Goal: Find contact information: Find contact information

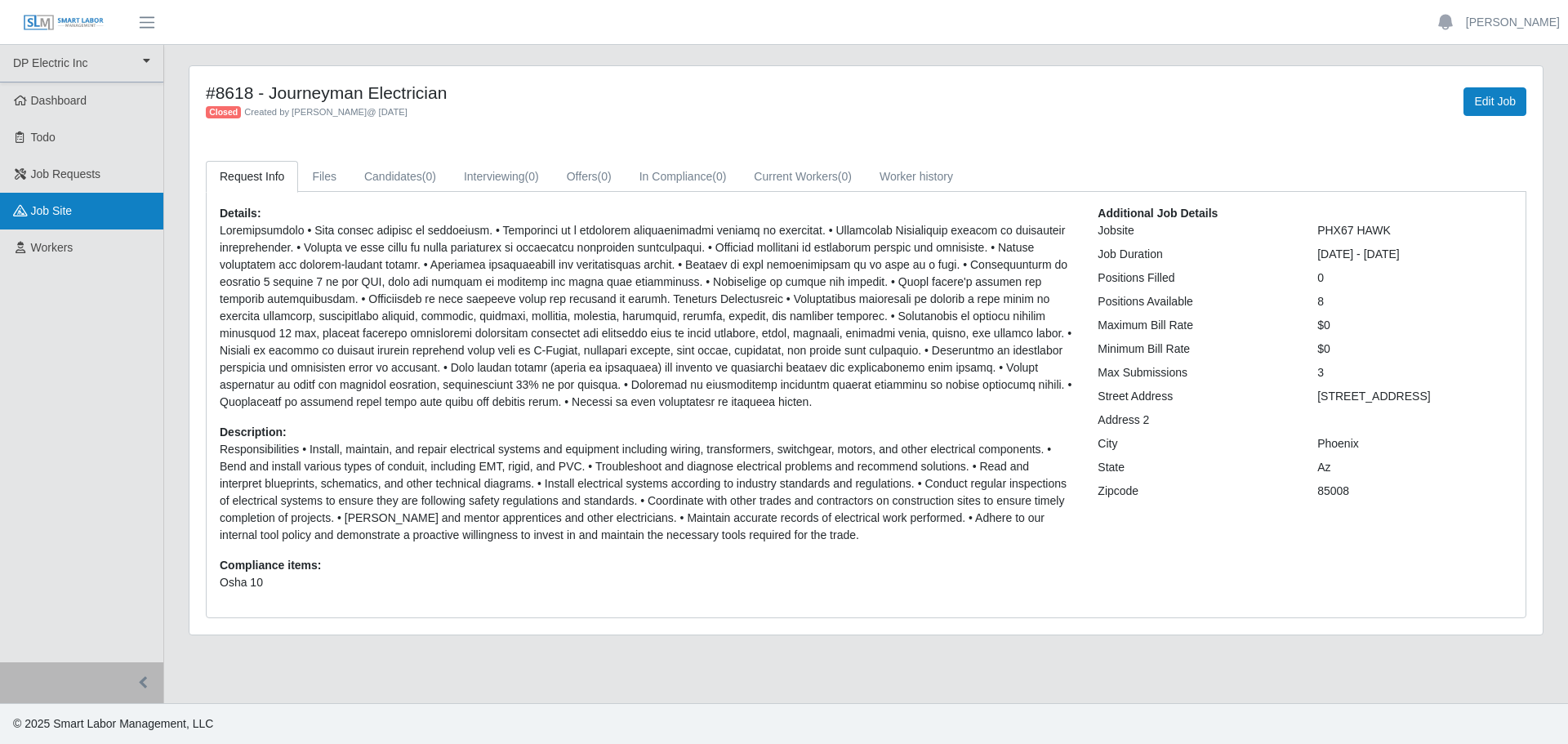
click at [52, 213] on span "job site" at bounding box center [52, 211] width 41 height 13
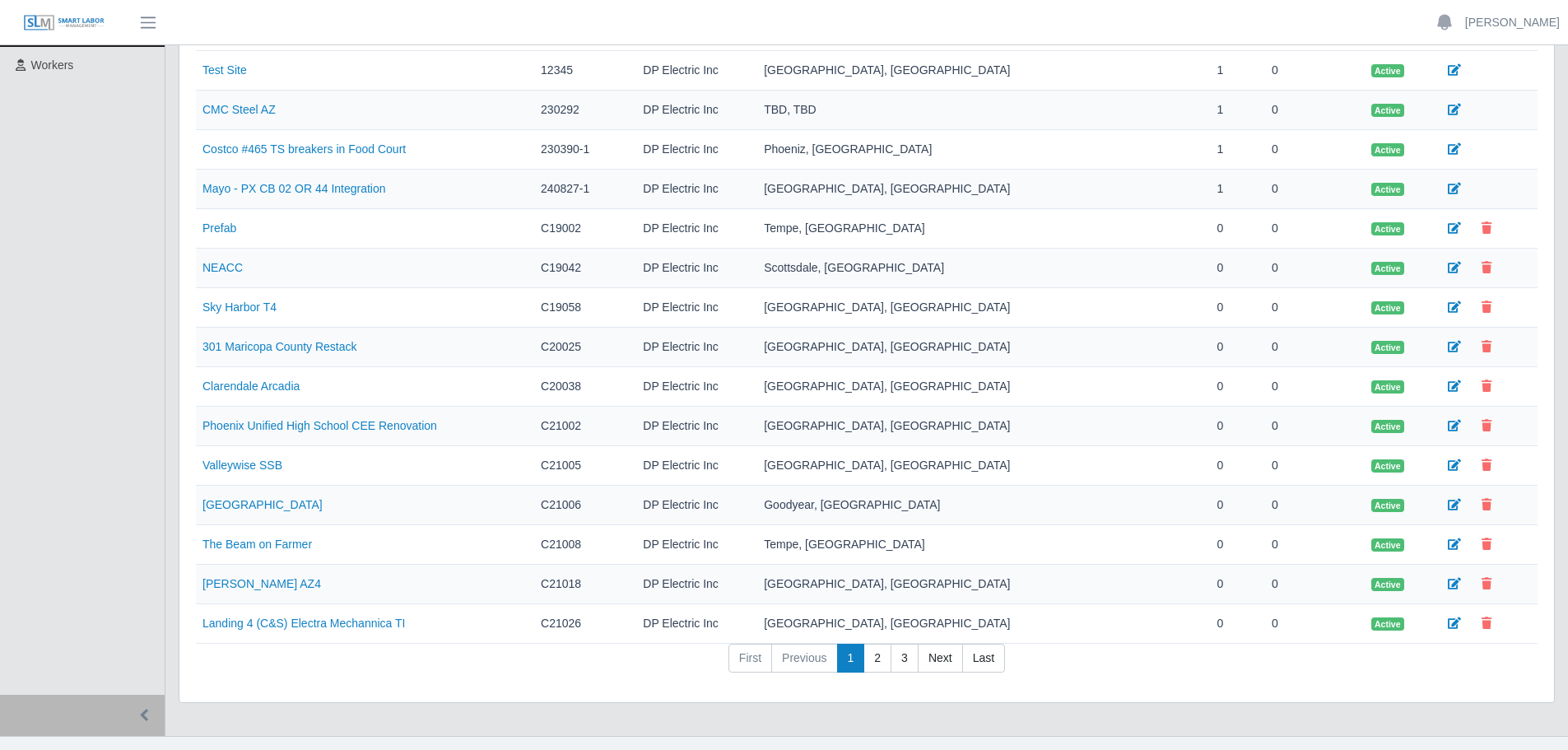
scroll to position [212, 0]
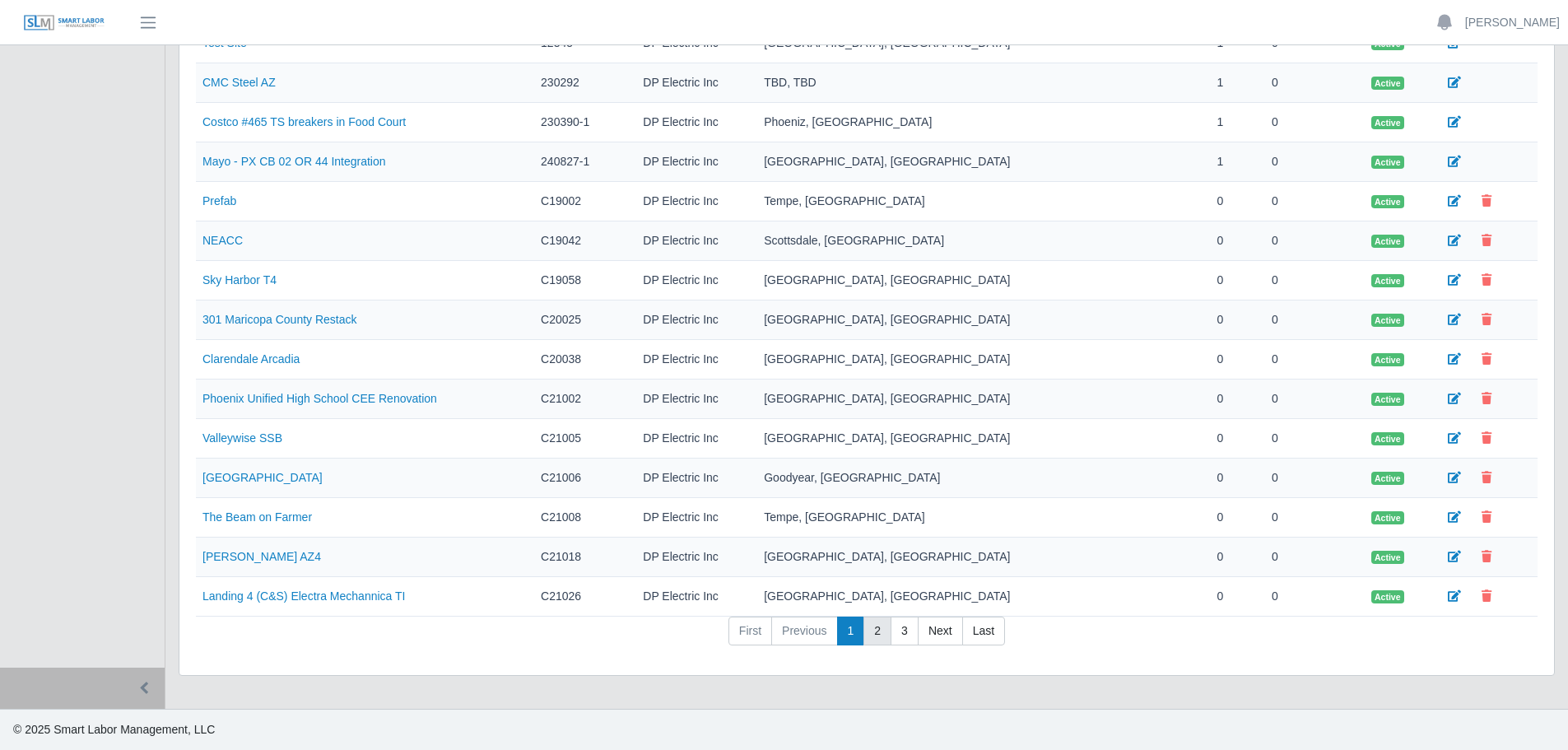
click at [876, 633] on link "2" at bounding box center [878, 631] width 28 height 29
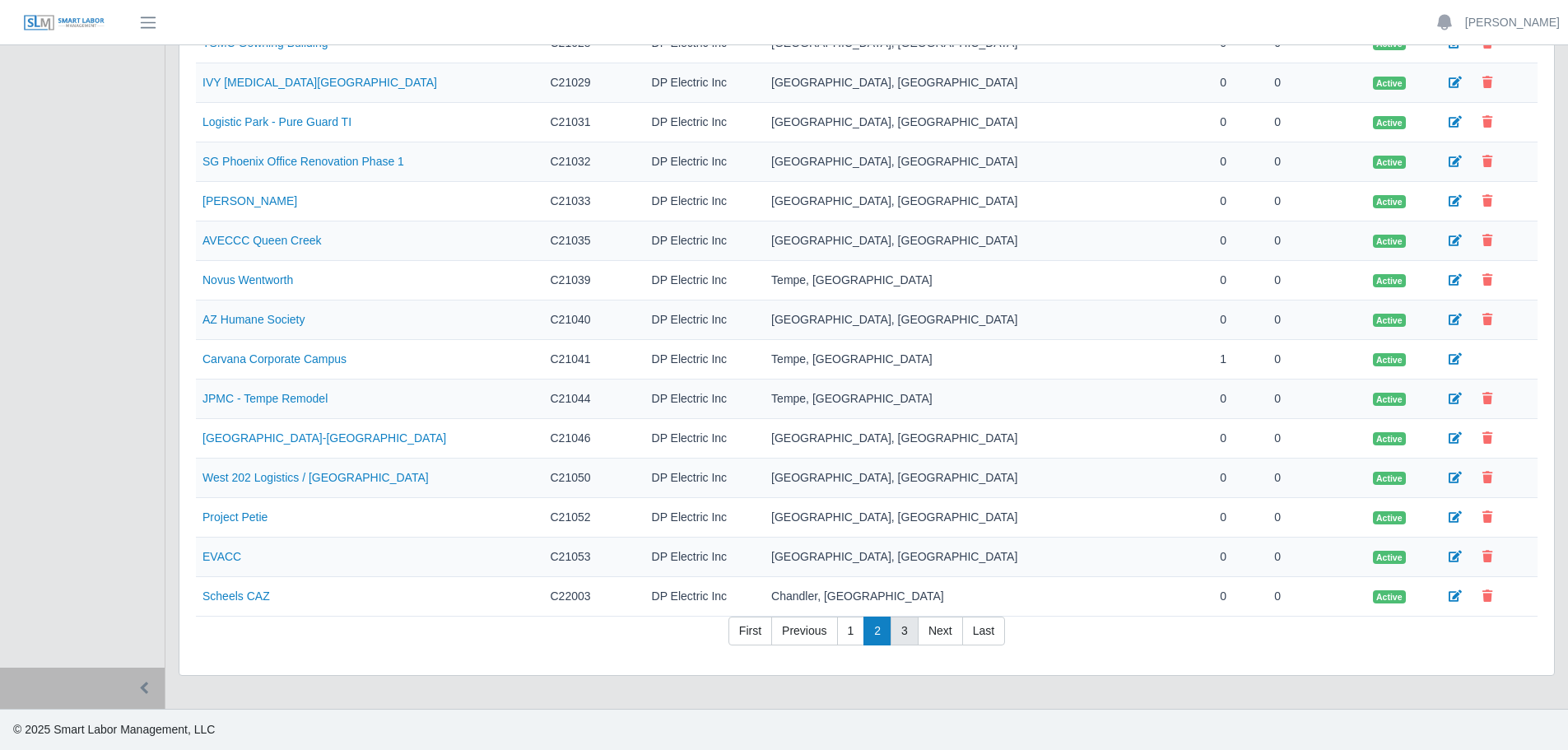
click at [904, 630] on link "3" at bounding box center [905, 631] width 28 height 29
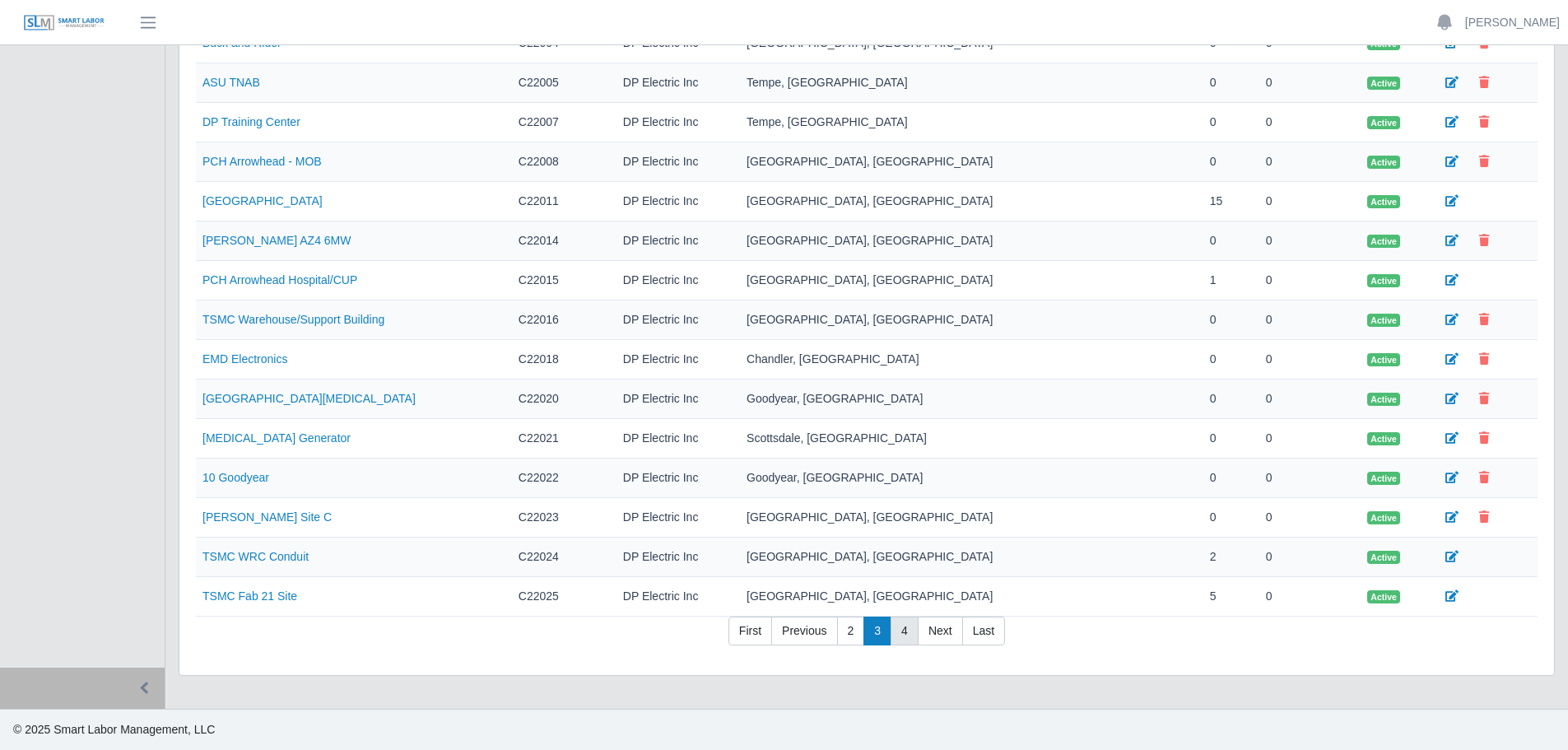
click at [902, 638] on link "4" at bounding box center [905, 631] width 28 height 29
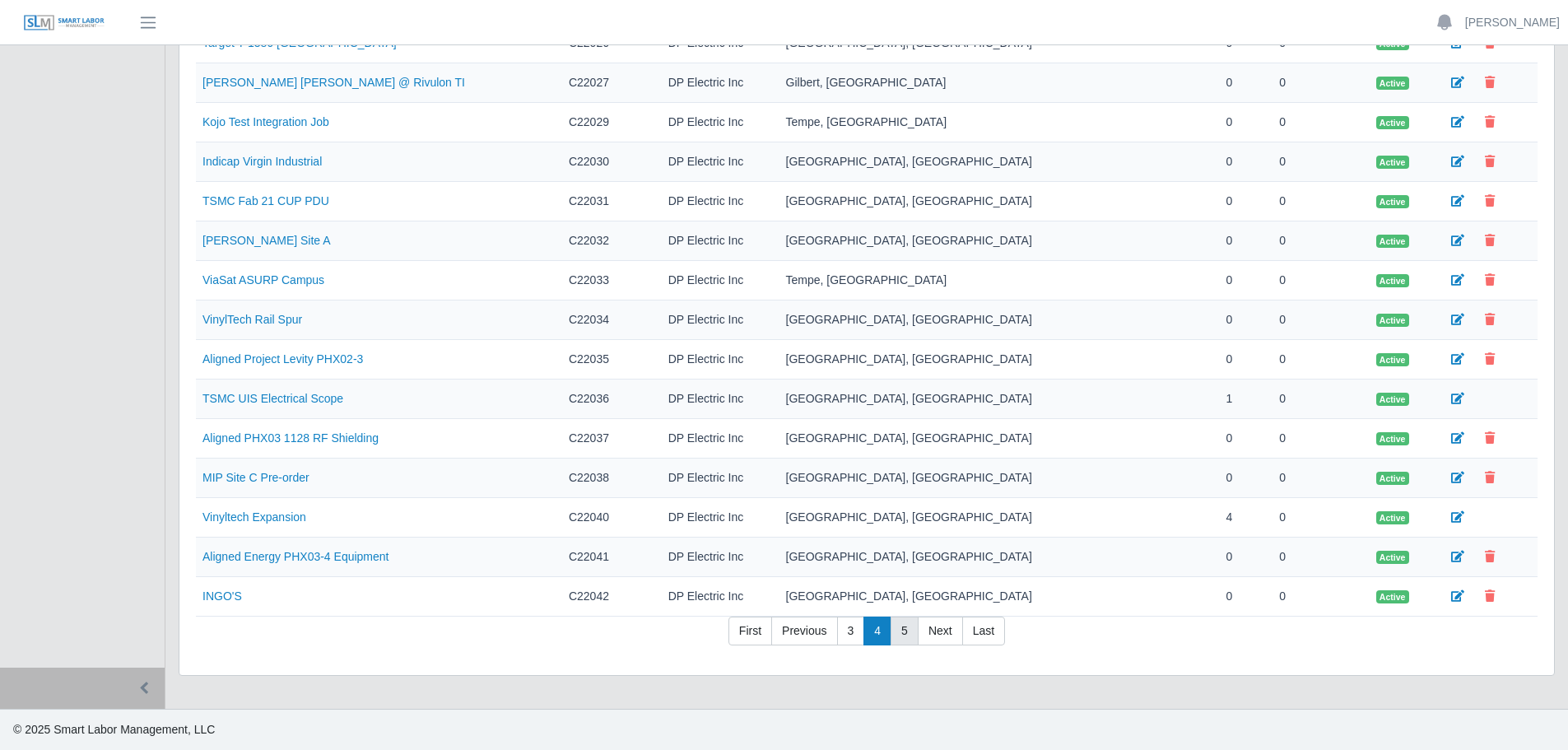
click at [900, 630] on link "5" at bounding box center [905, 631] width 28 height 29
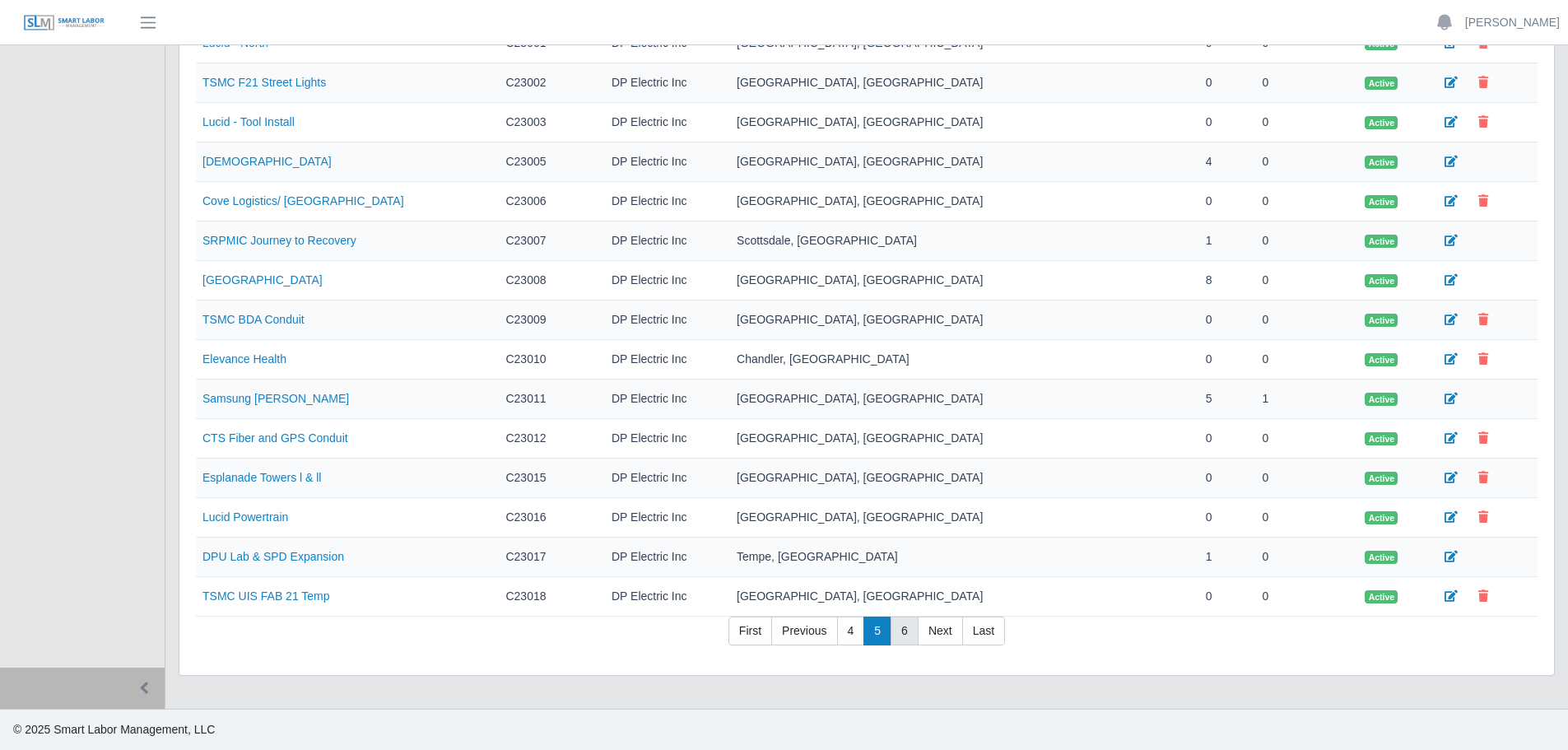
click at [905, 633] on link "6" at bounding box center [905, 631] width 28 height 29
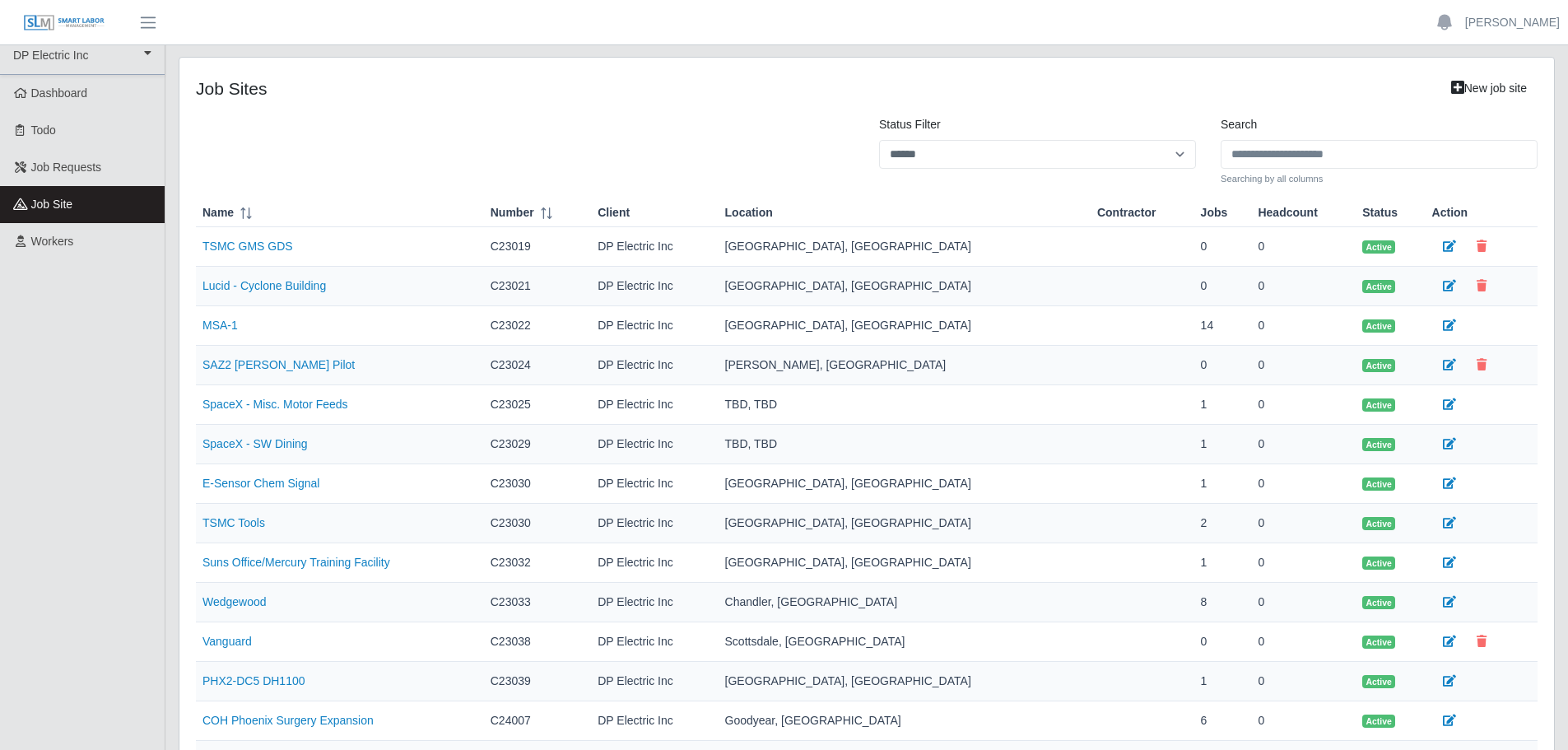
scroll to position [0, 0]
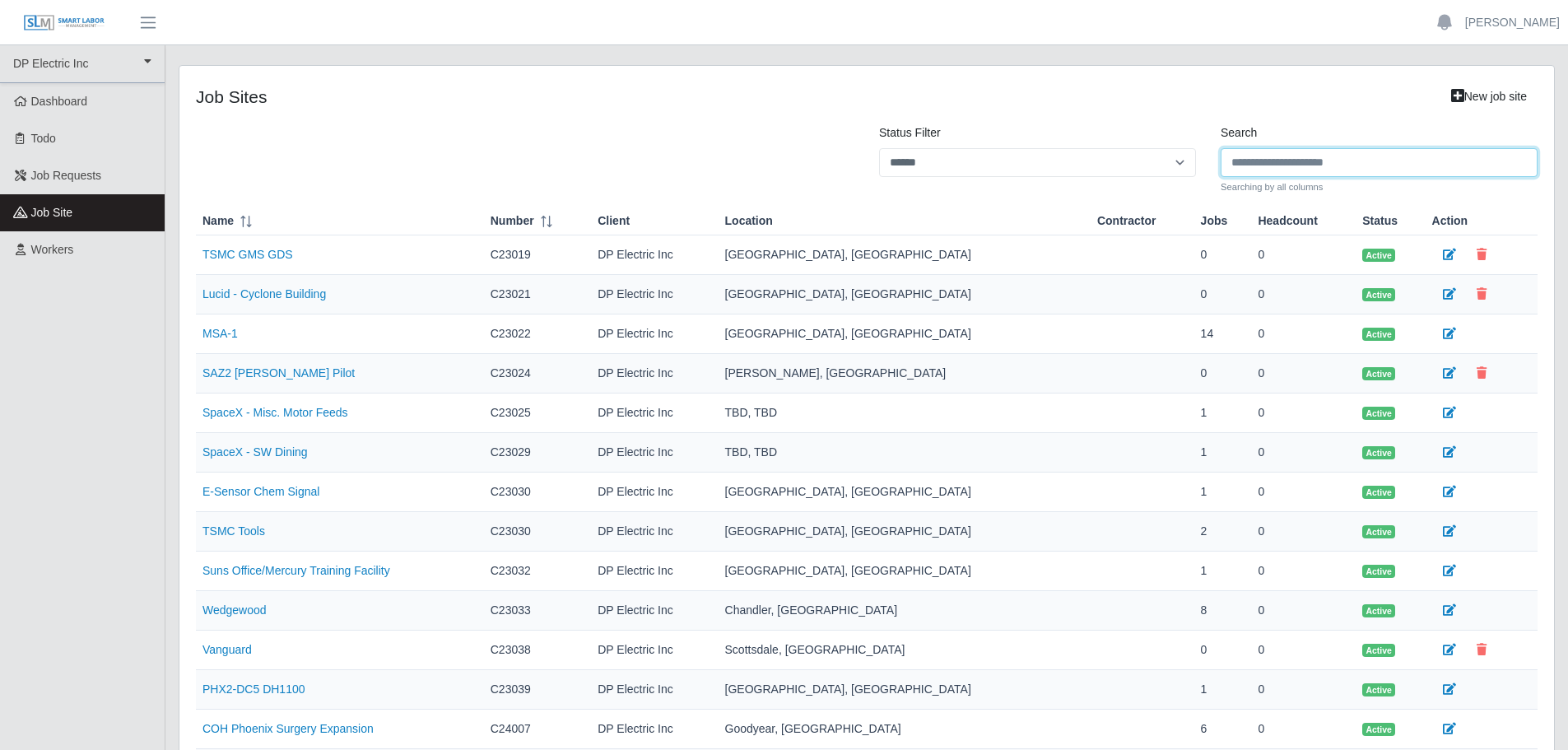
click at [1293, 167] on input "Search" at bounding box center [1378, 162] width 316 height 28
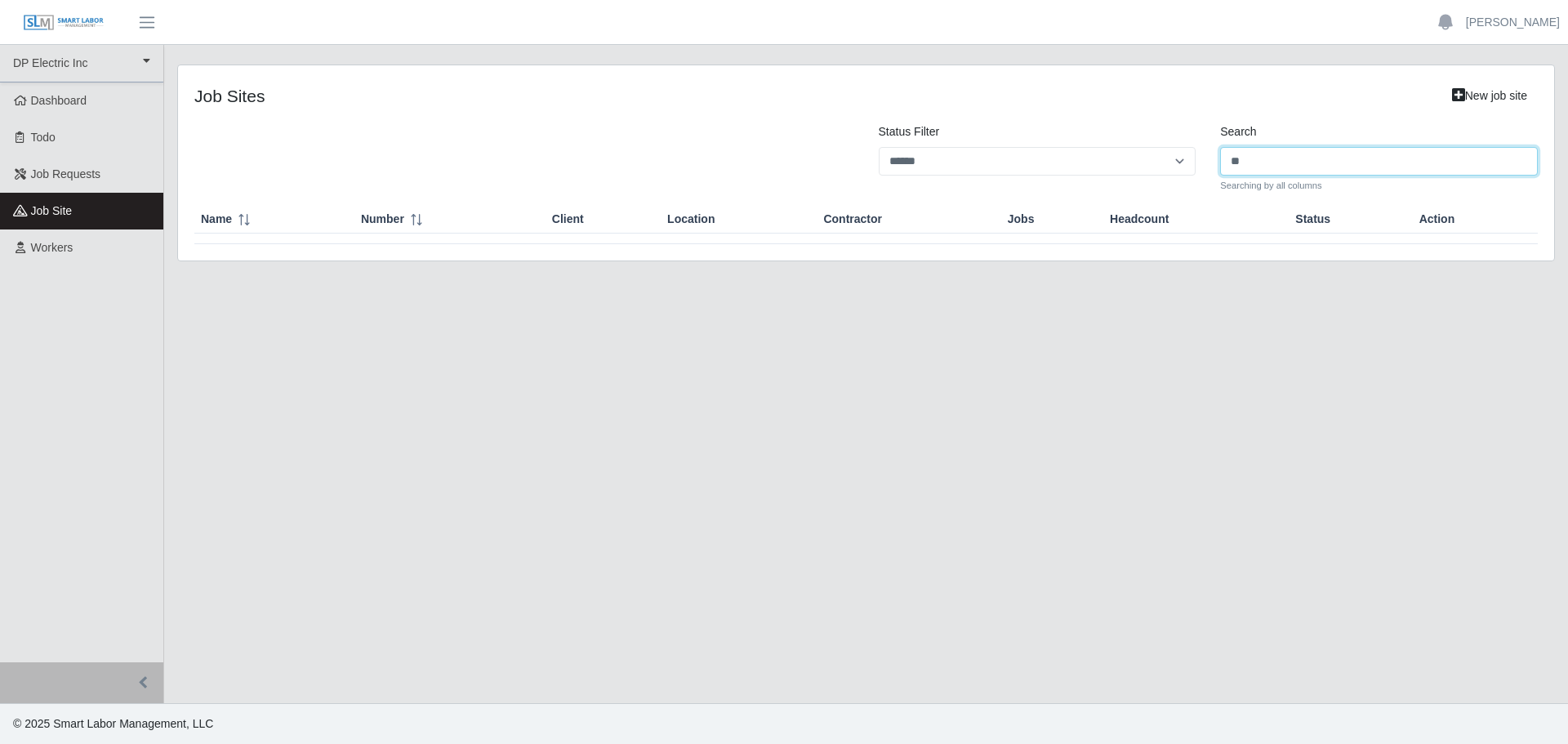
type input "*"
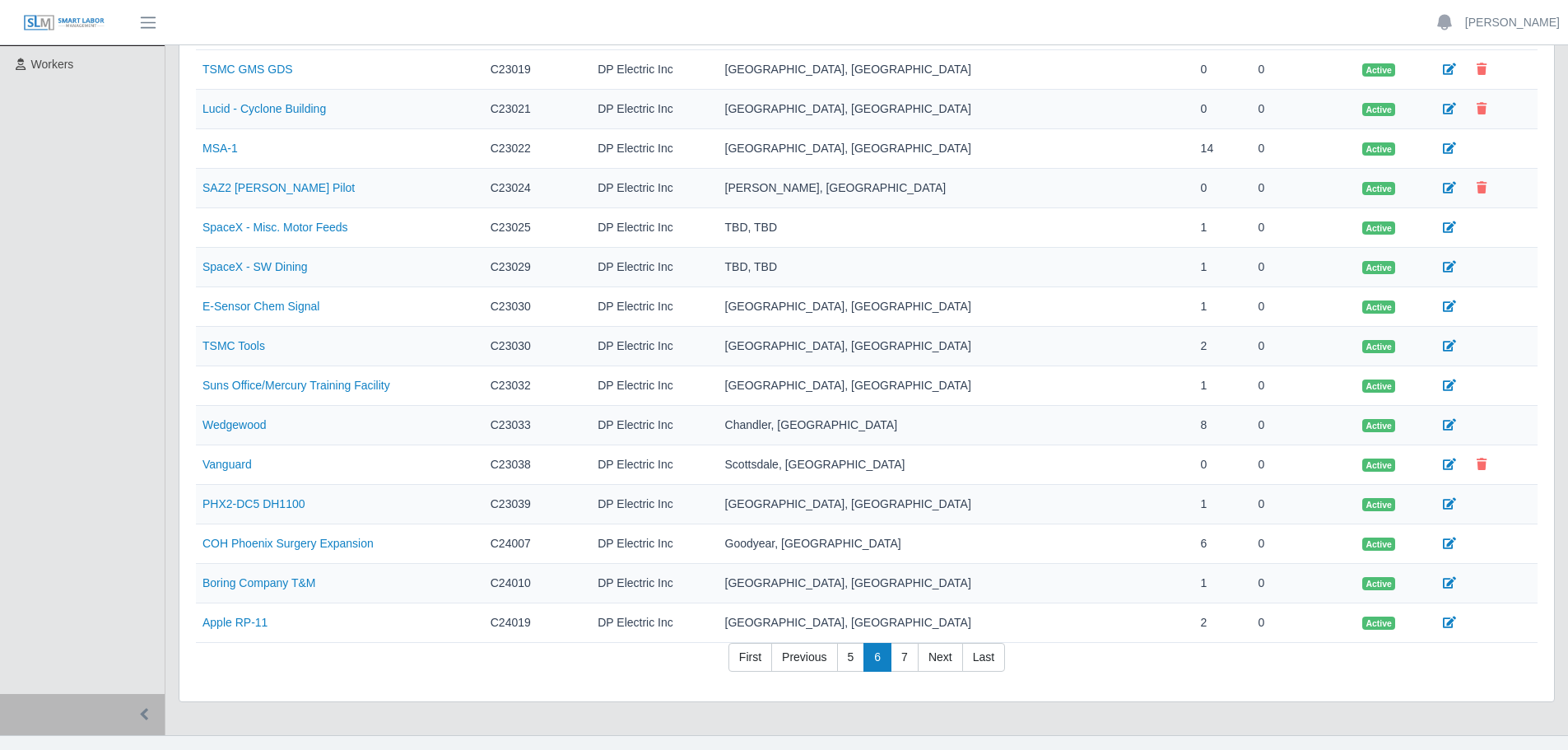
scroll to position [212, 0]
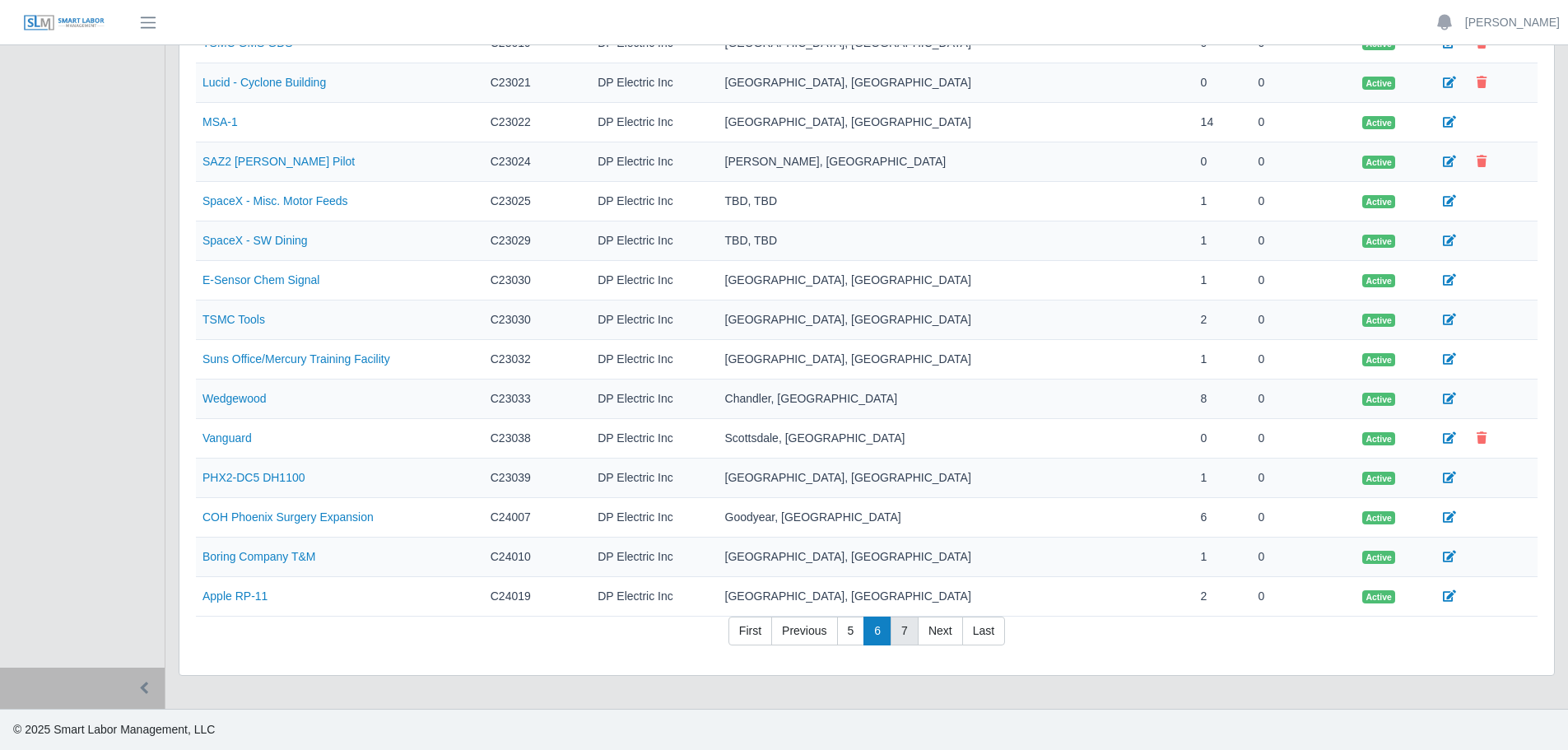
click at [904, 631] on link "7" at bounding box center [905, 631] width 28 height 29
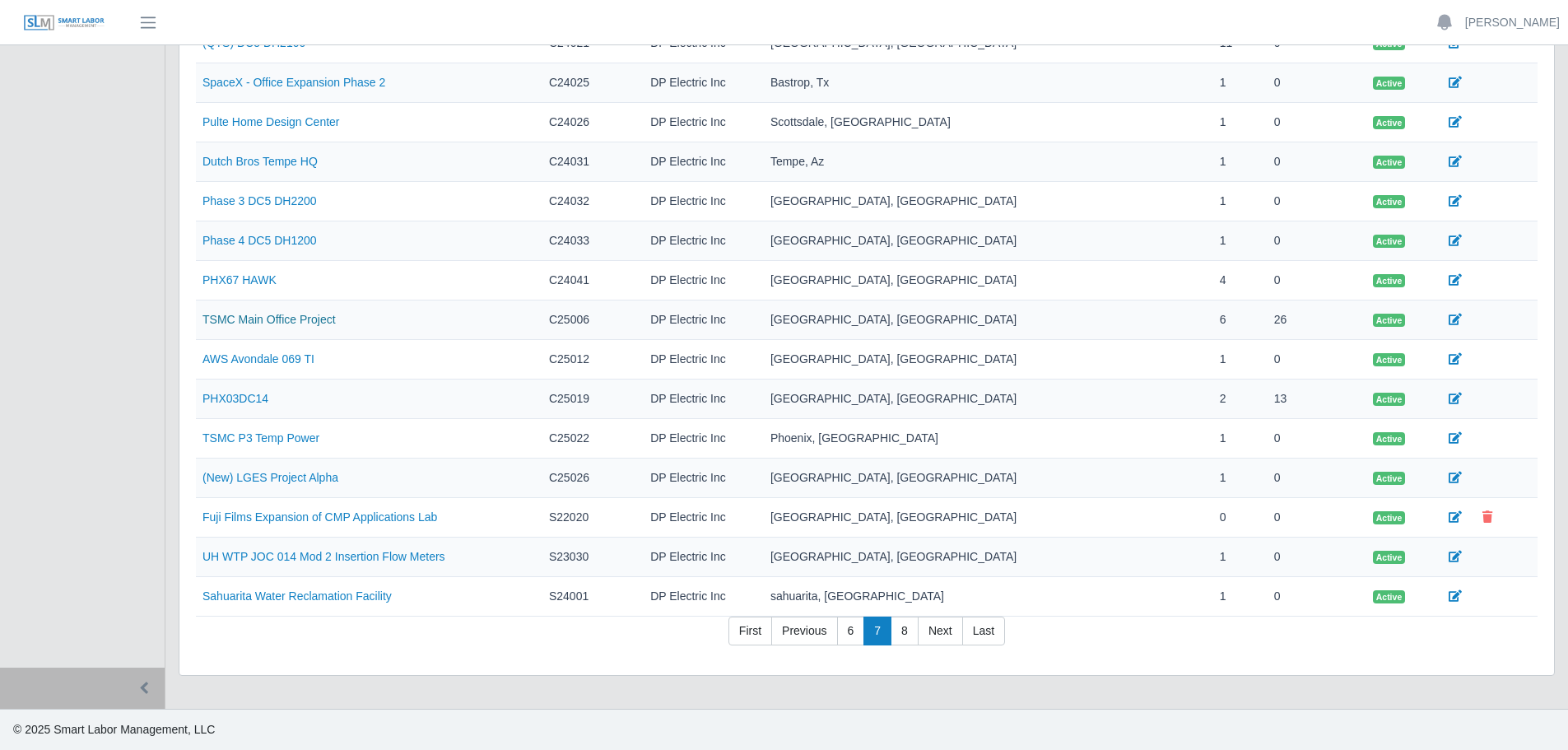
click at [243, 318] on link "TSMC Main Office Project" at bounding box center [268, 319] width 133 height 13
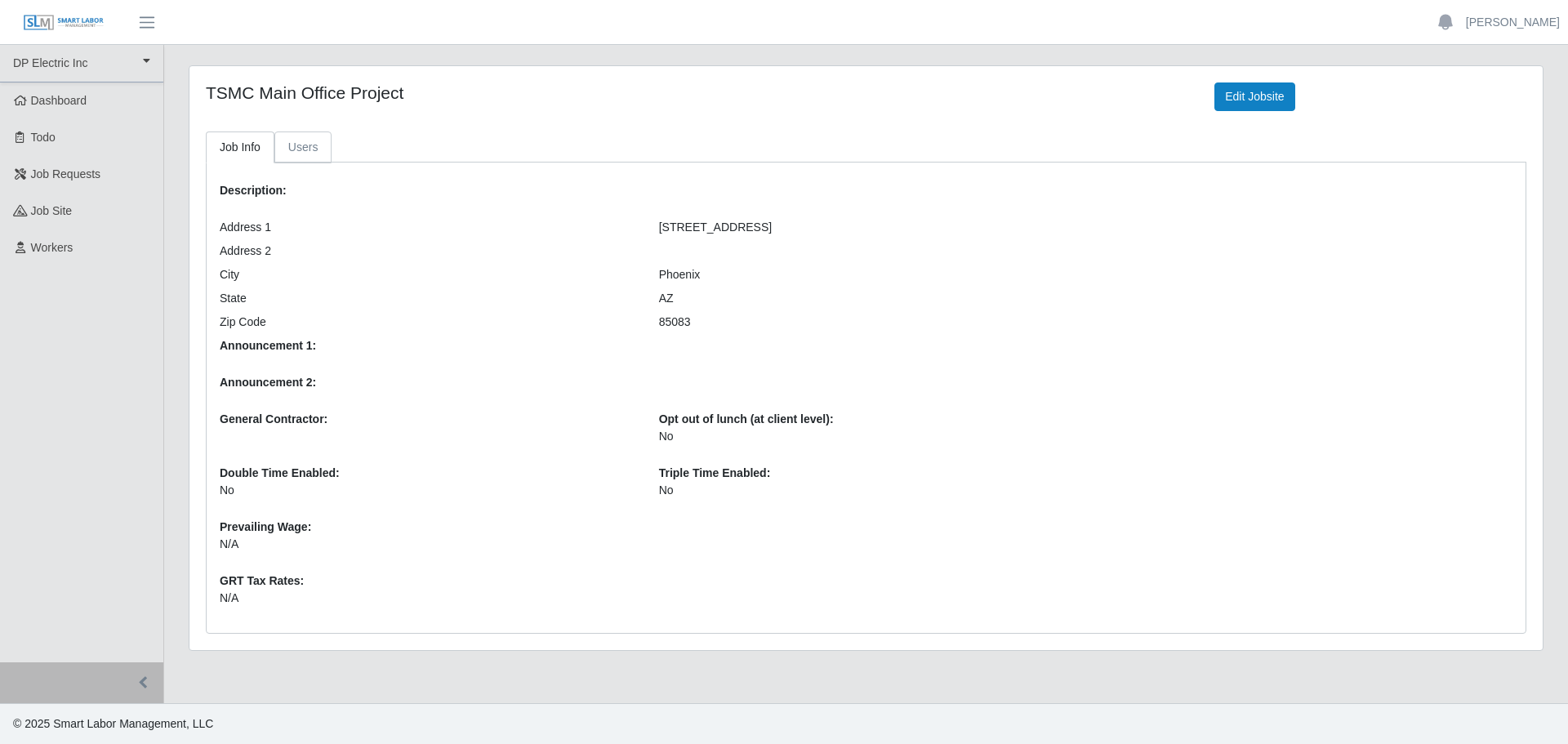
click at [301, 149] on link "Users" at bounding box center [304, 147] width 58 height 32
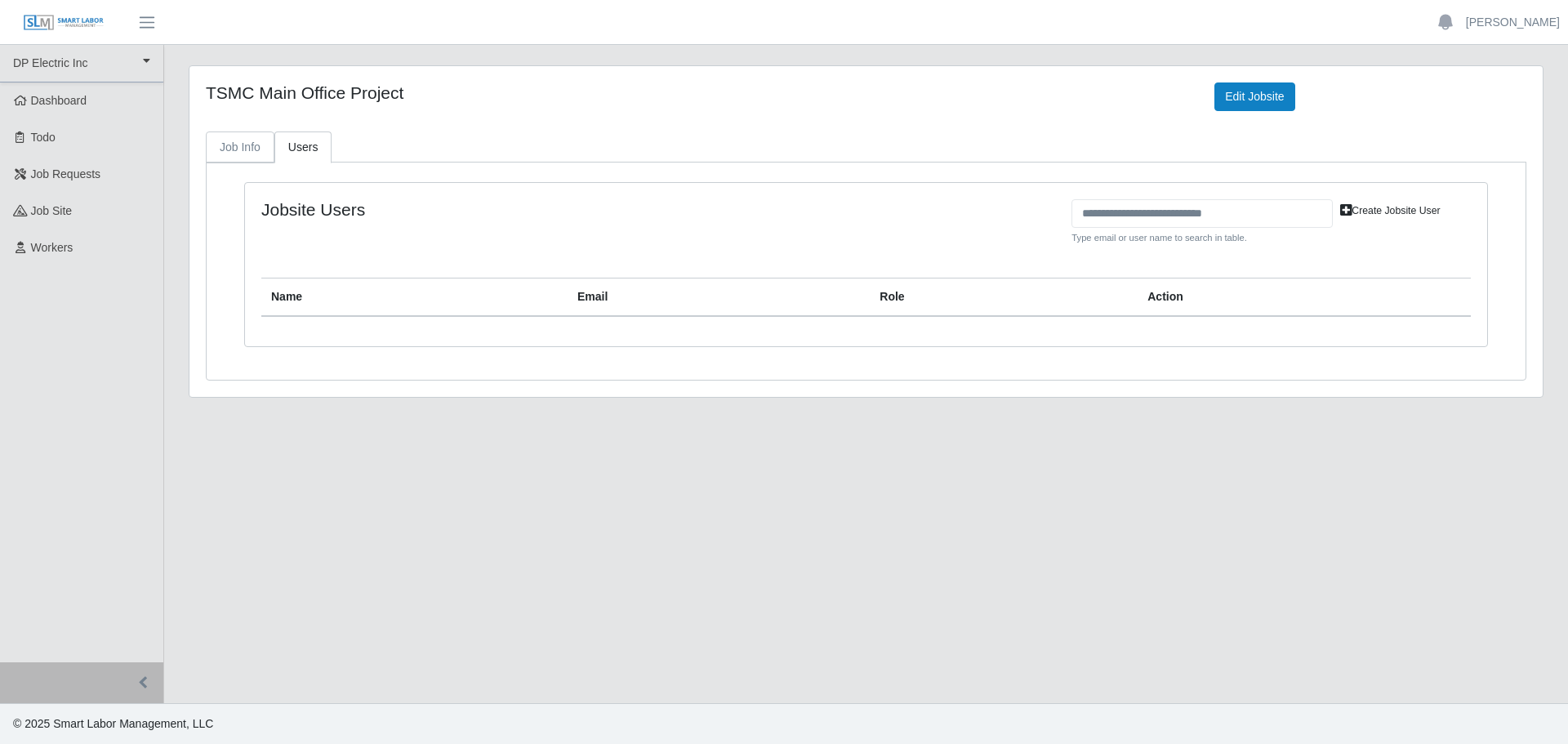
click at [246, 143] on link "Job Info" at bounding box center [240, 147] width 68 height 32
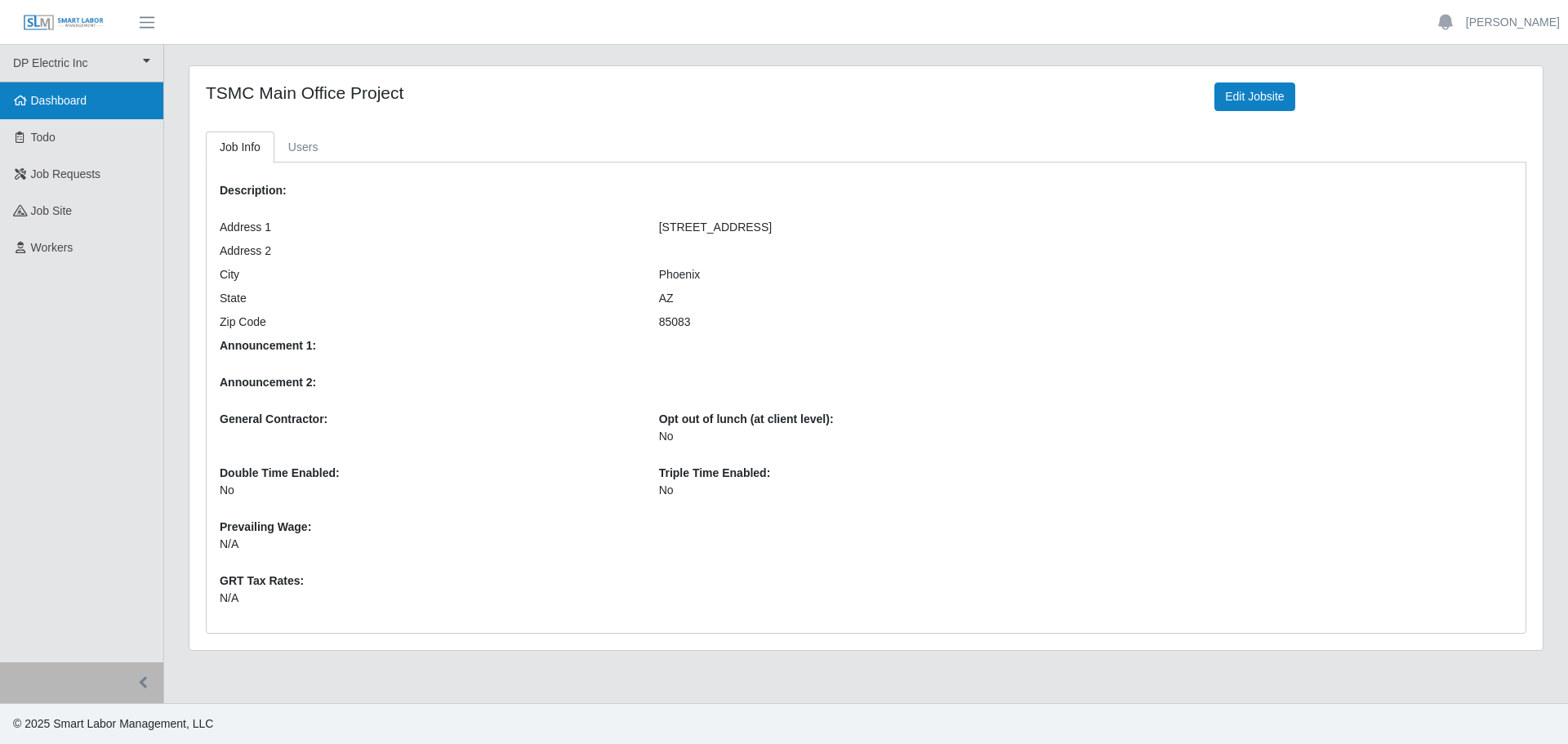
click at [62, 99] on span "Dashboard" at bounding box center [59, 100] width 56 height 13
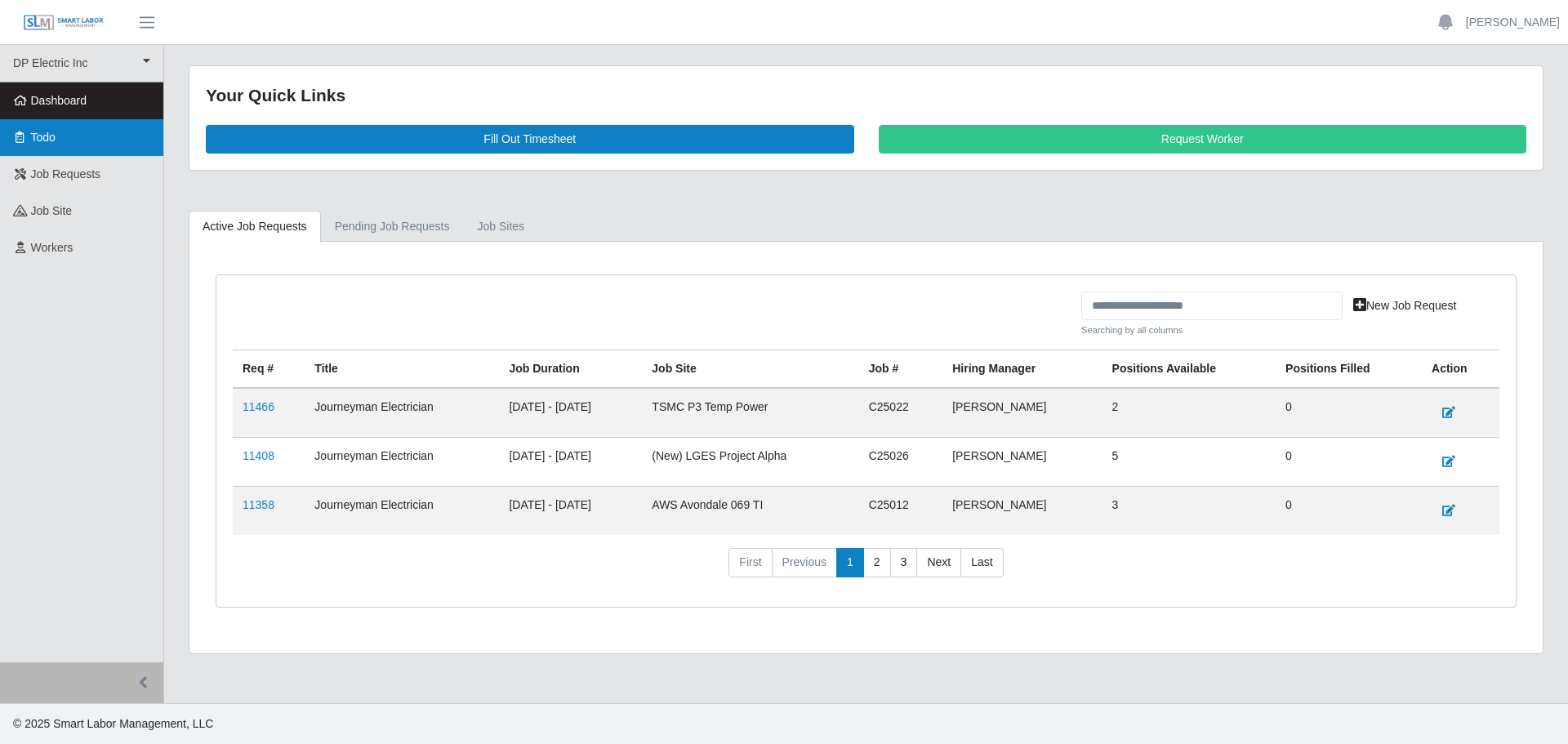
click at [46, 143] on span "Todo" at bounding box center [43, 137] width 24 height 13
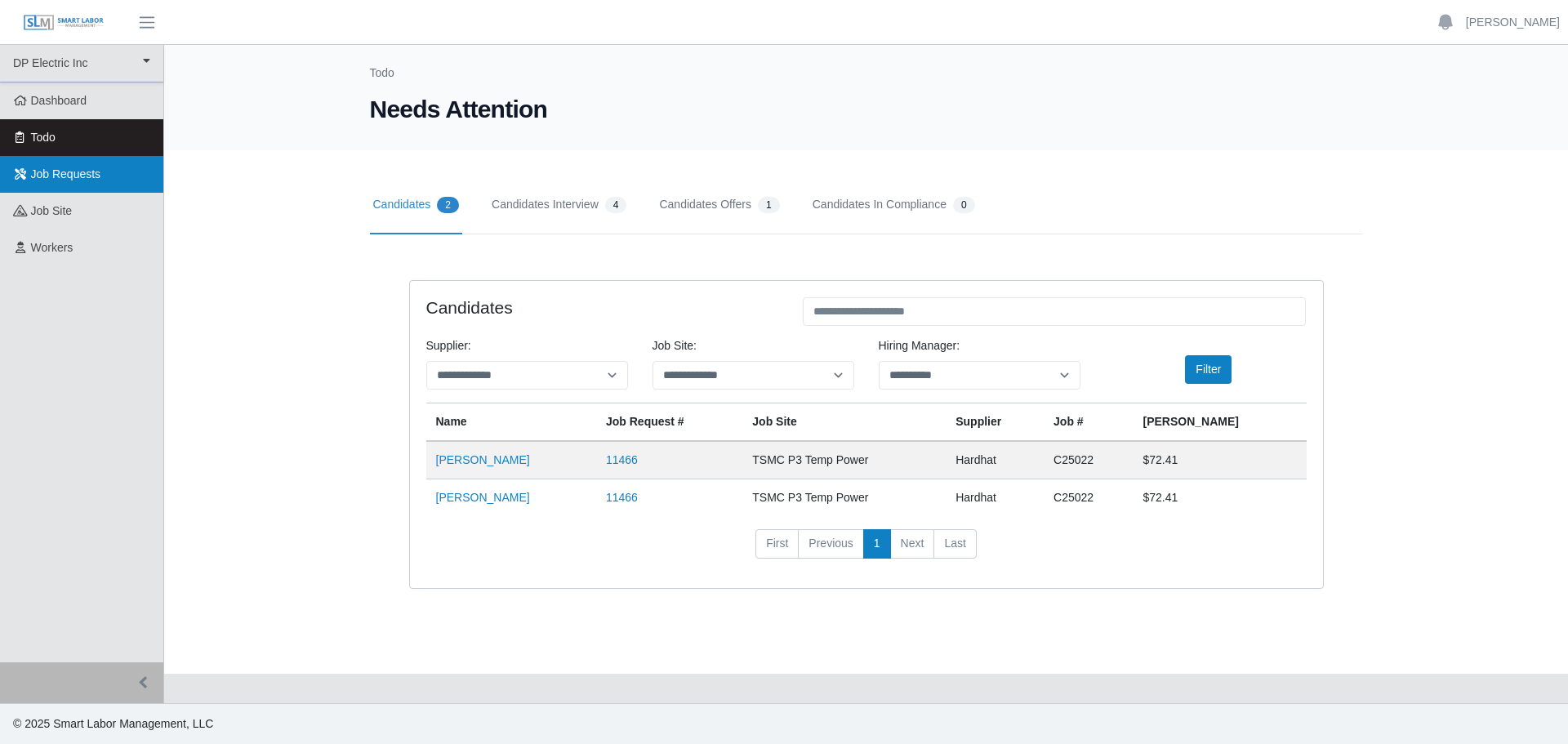
click at [69, 176] on span "Job Requests" at bounding box center [66, 174] width 70 height 13
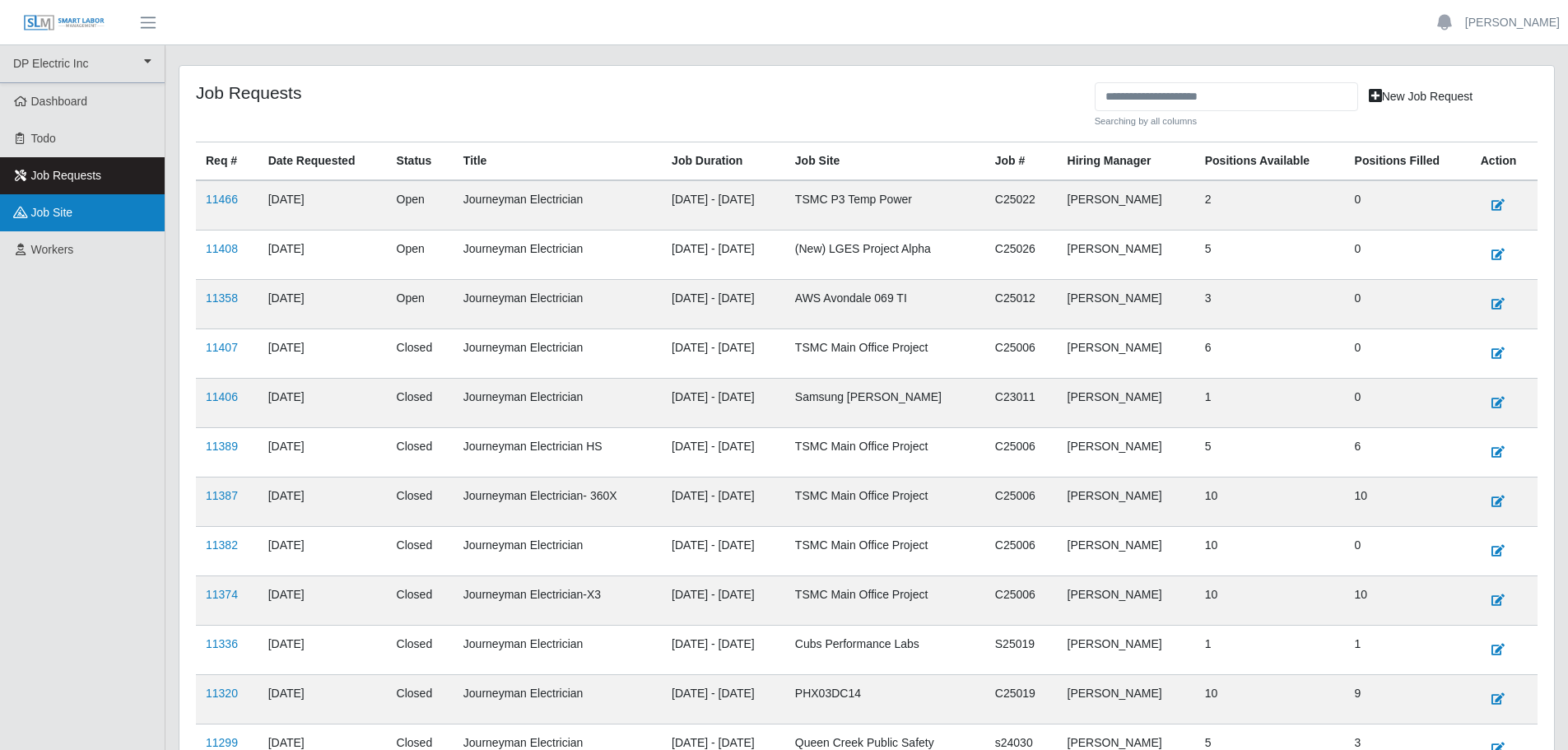
click at [88, 214] on link "job site" at bounding box center [82, 213] width 164 height 37
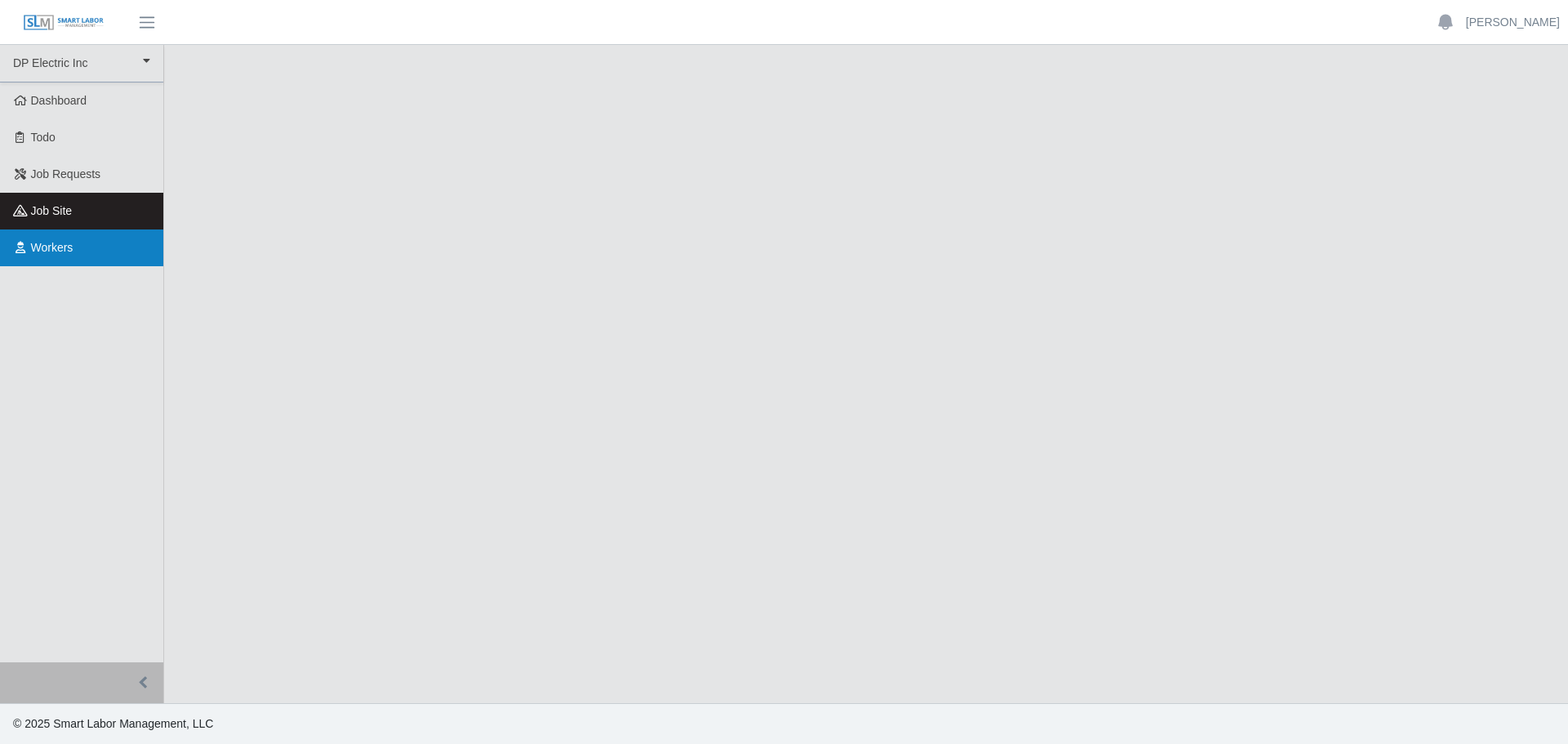
click at [64, 251] on span "Workers" at bounding box center [52, 247] width 42 height 13
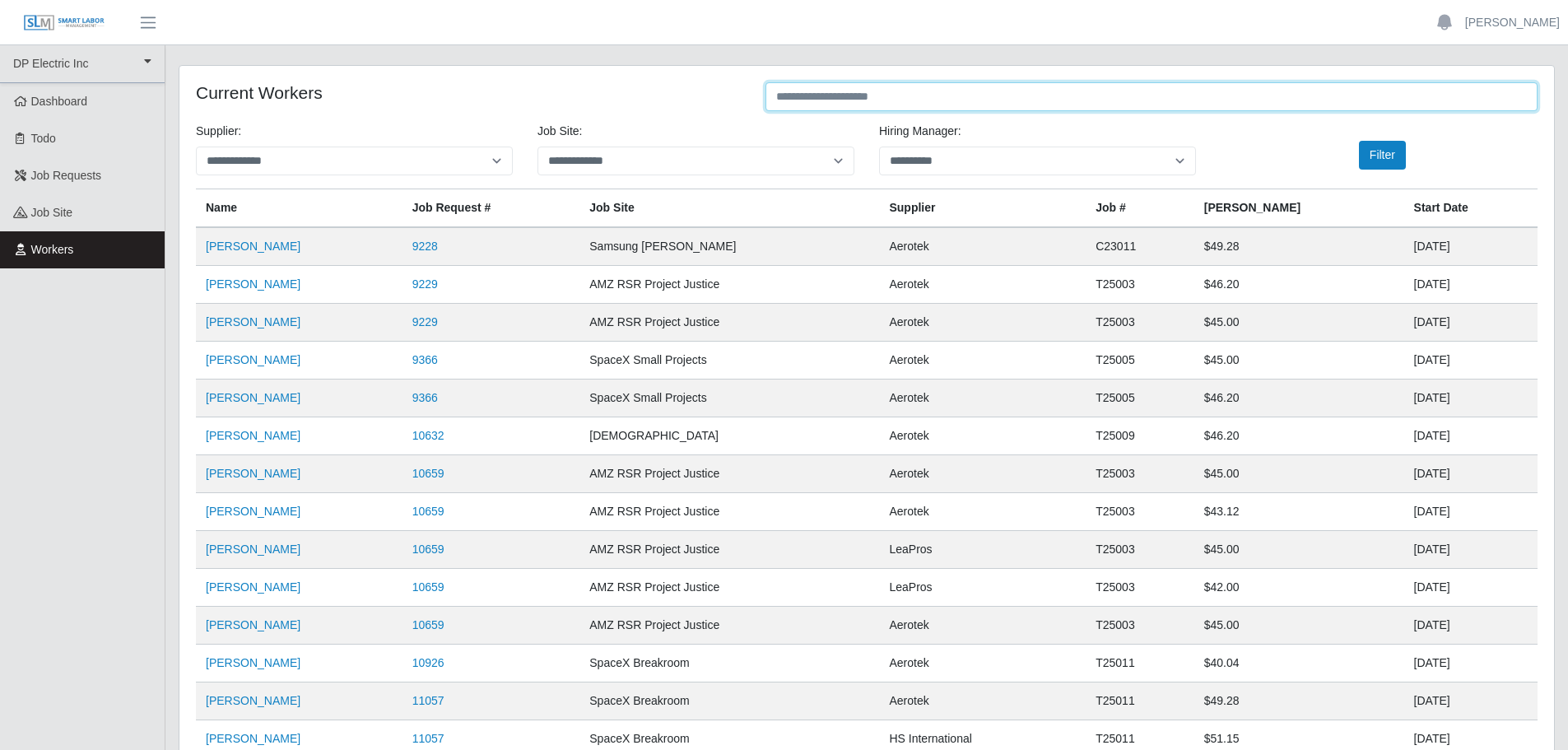
click at [858, 94] on input "text" at bounding box center [1150, 96] width 772 height 28
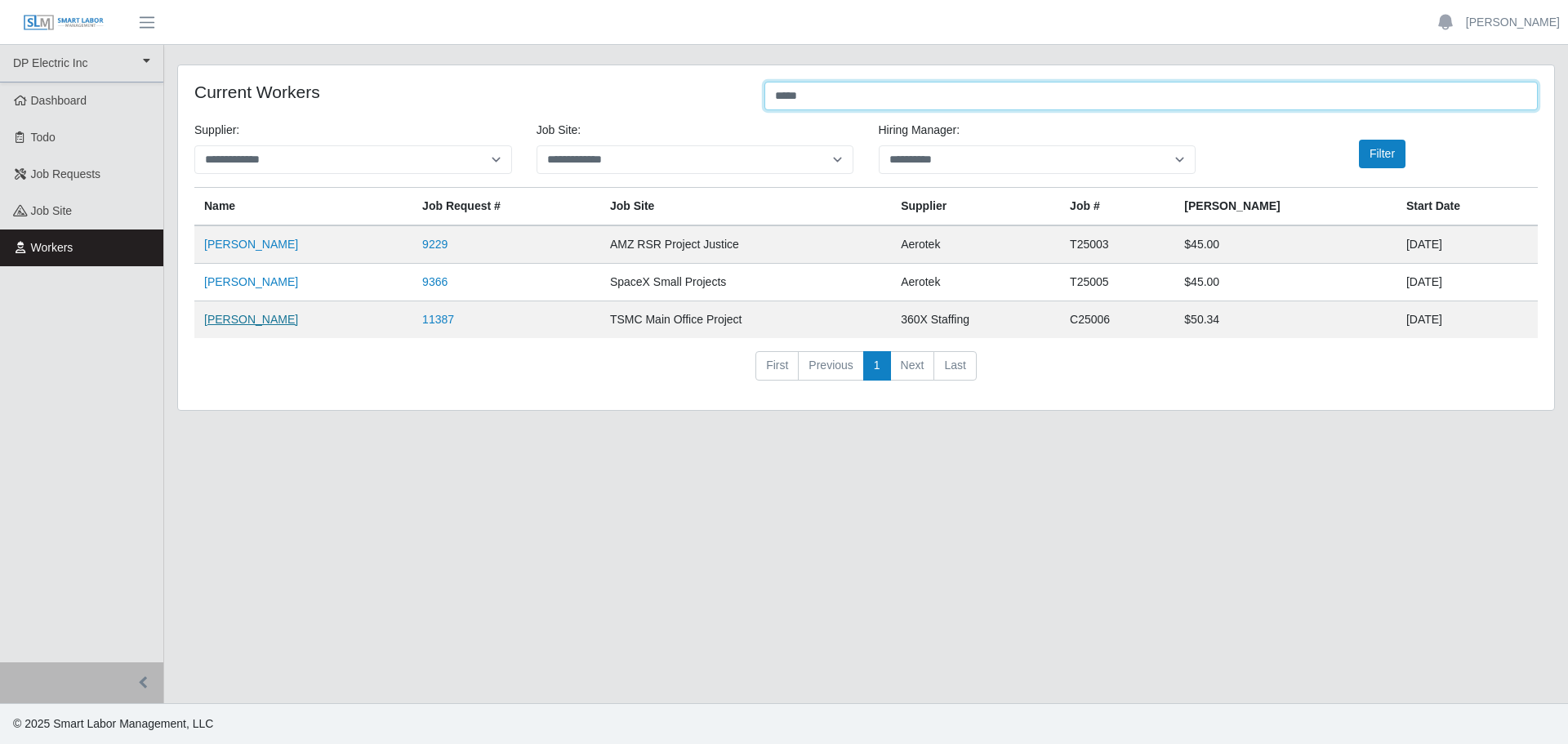
type input "*****"
click at [276, 321] on link "[PERSON_NAME]" at bounding box center [251, 320] width 94 height 13
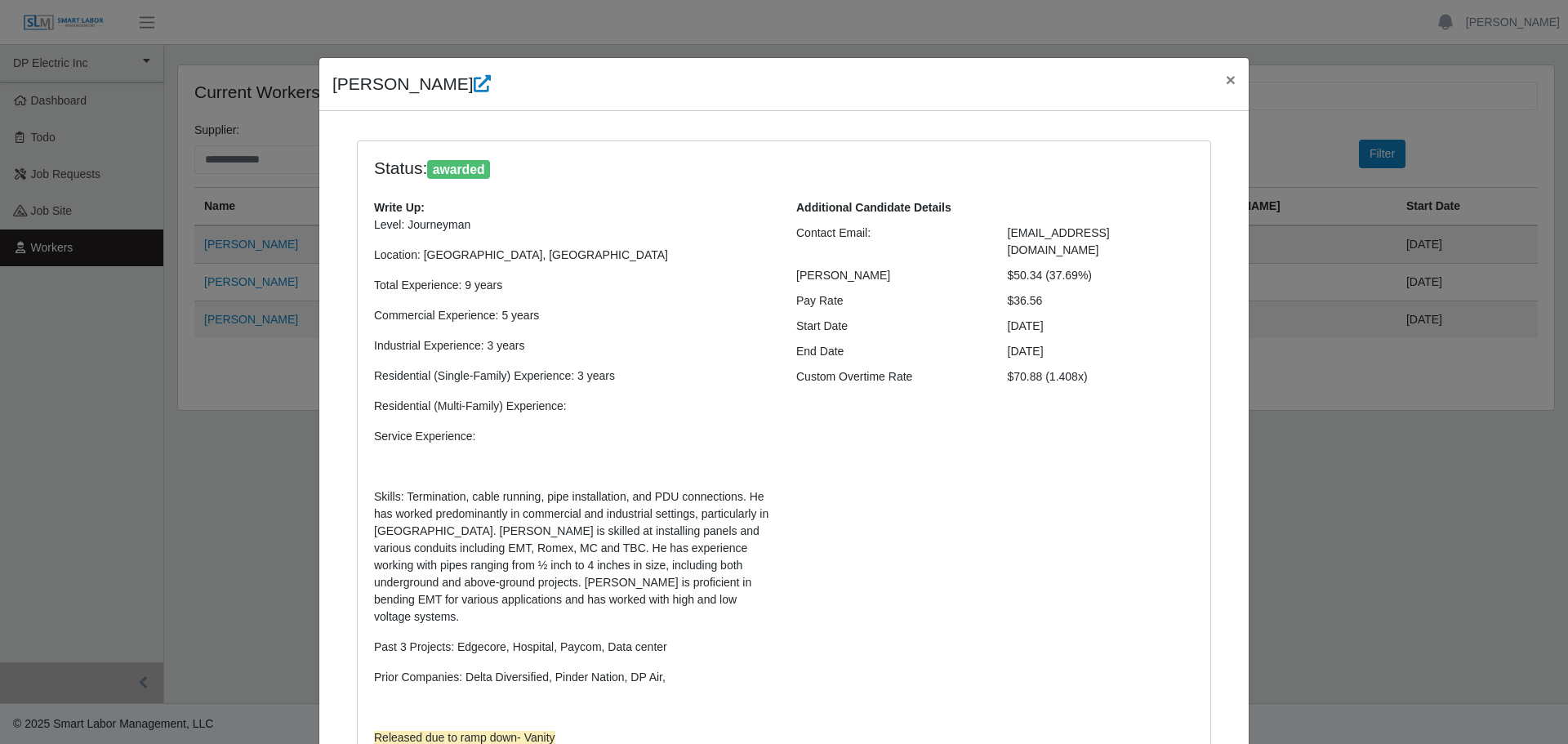
drag, startPoint x: 1133, startPoint y: 250, endPoint x: 1148, endPoint y: 249, distance: 15.0
click at [1133, 267] on div "$50.34 (37.69%)" at bounding box center [1101, 275] width 212 height 17
drag, startPoint x: 1163, startPoint y: 236, endPoint x: 1001, endPoint y: 236, distance: 162.0
click at [1001, 236] on div "[EMAIL_ADDRESS][DOMAIN_NAME]" at bounding box center [1101, 242] width 212 height 35
copy span "[EMAIL_ADDRESS][DOMAIN_NAME]"
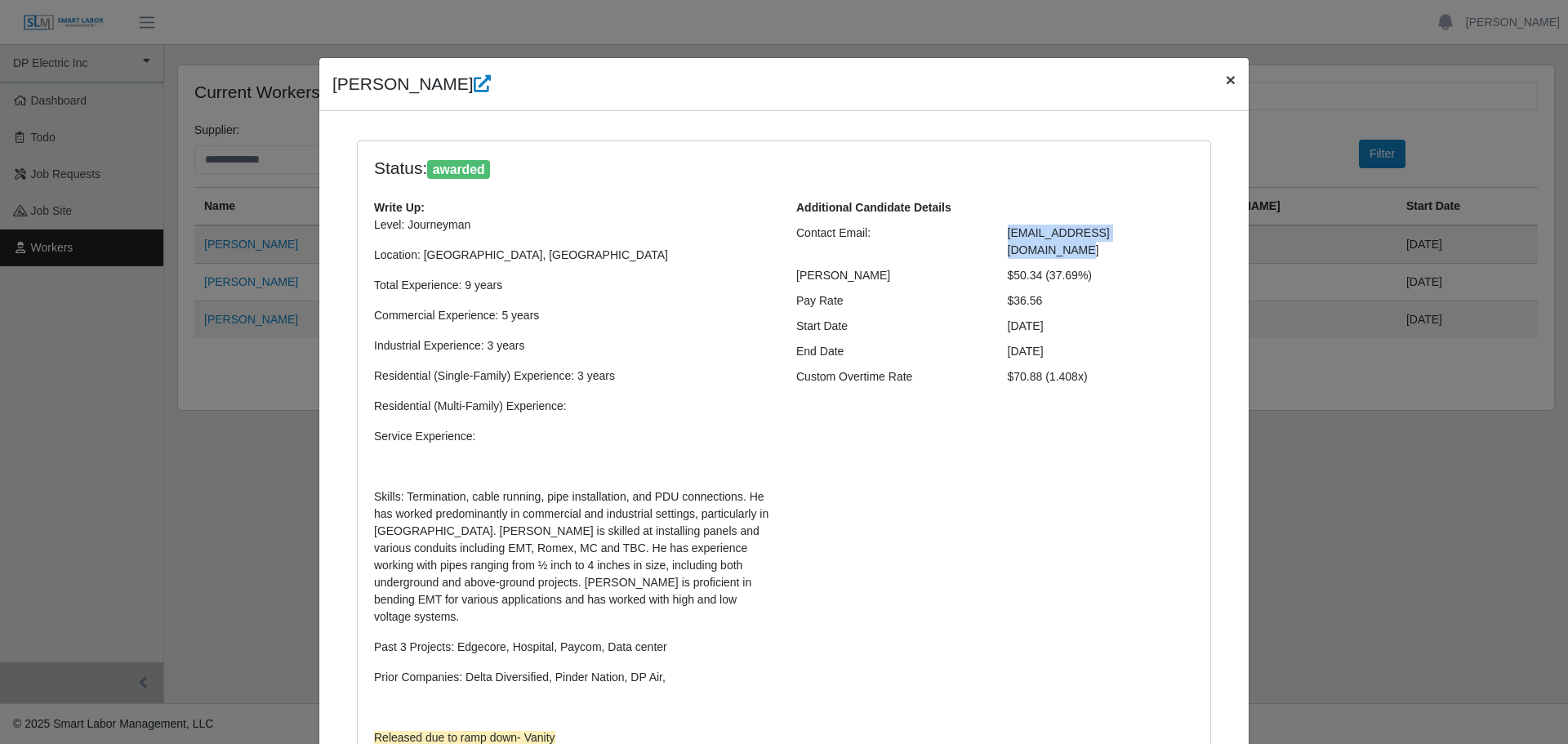
click at [1226, 82] on span "×" at bounding box center [1231, 80] width 9 height 19
